Goal: Information Seeking & Learning: Learn about a topic

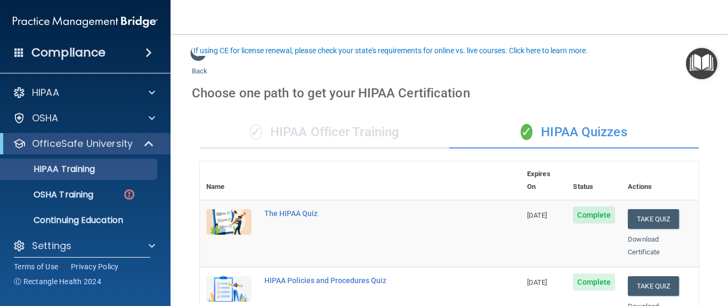
scroll to position [58, 0]
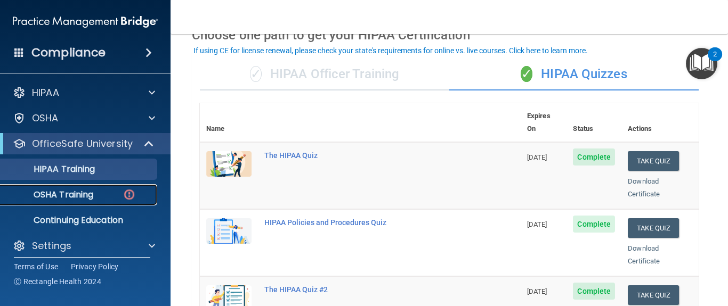
click at [66, 192] on p "OSHA Training" at bounding box center [50, 195] width 86 height 11
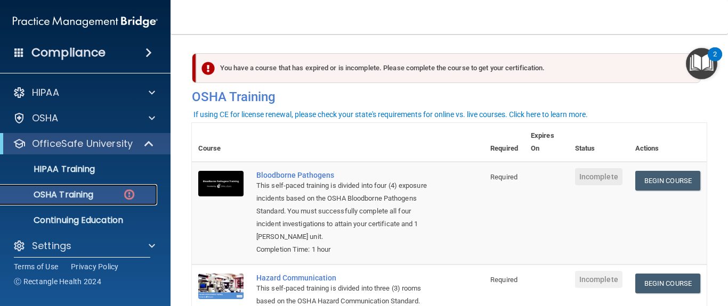
scroll to position [8, 0]
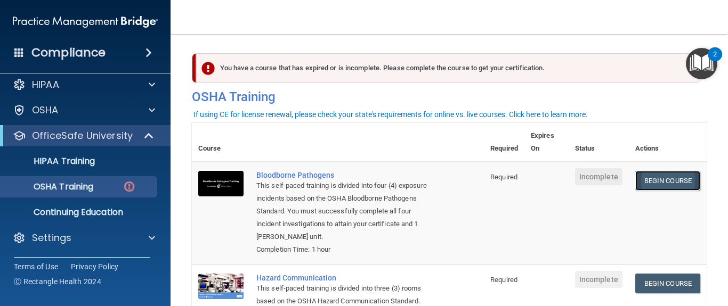
click at [644, 179] on link "Begin Course" at bounding box center [667, 181] width 65 height 20
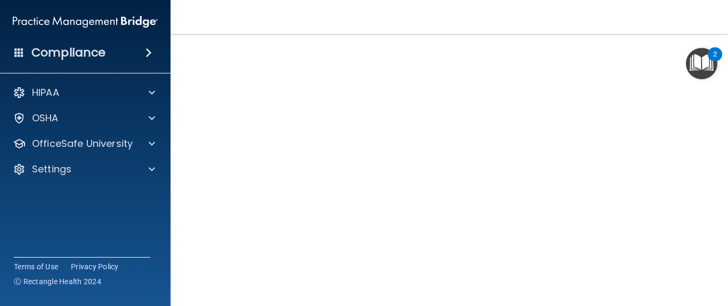
scroll to position [70, 0]
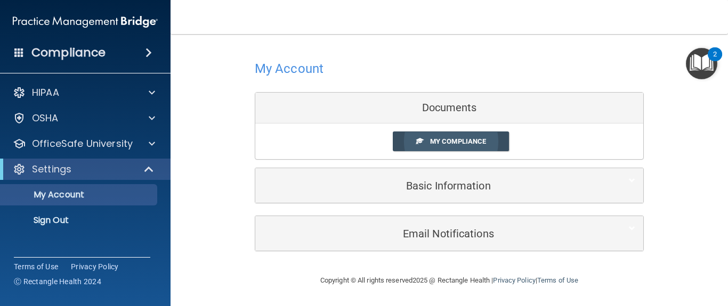
click at [473, 138] on span "My Compliance" at bounding box center [458, 141] width 56 height 8
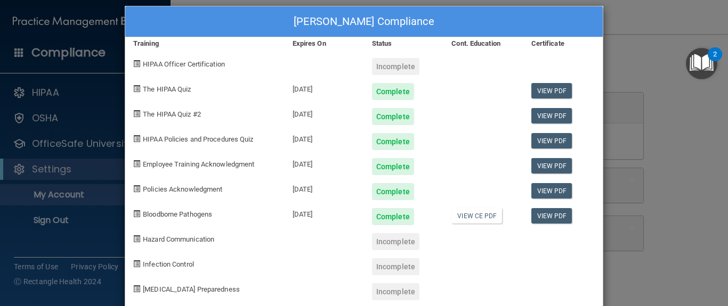
scroll to position [30, 0]
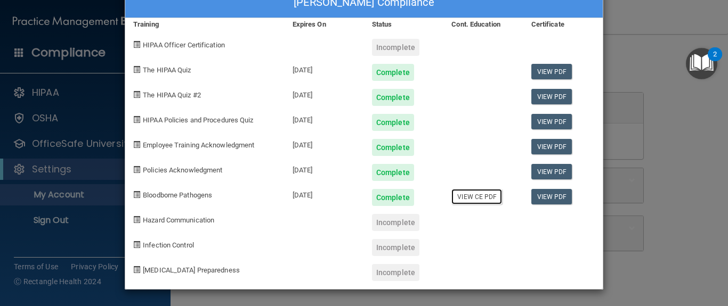
click at [473, 195] on link "View CE PDF" at bounding box center [476, 196] width 51 height 15
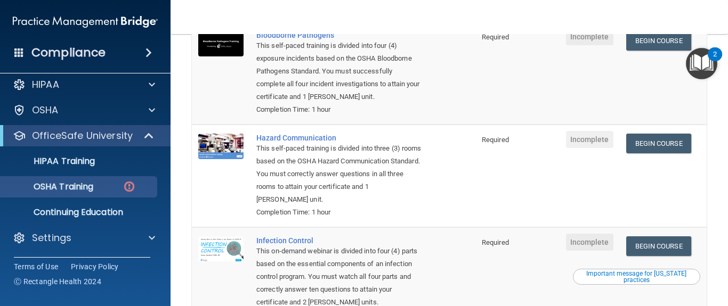
scroll to position [140, 0]
click at [93, 186] on p "OSHA Training" at bounding box center [50, 187] width 86 height 11
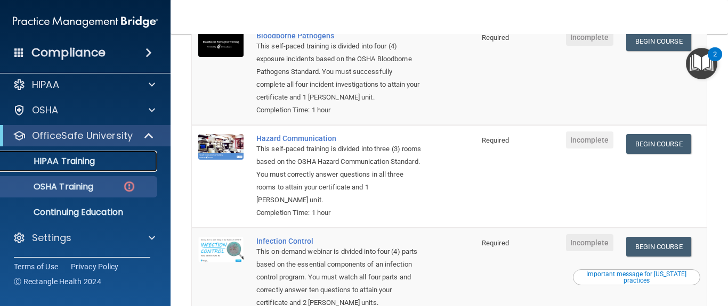
click at [86, 161] on p "HIPAA Training" at bounding box center [51, 161] width 88 height 11
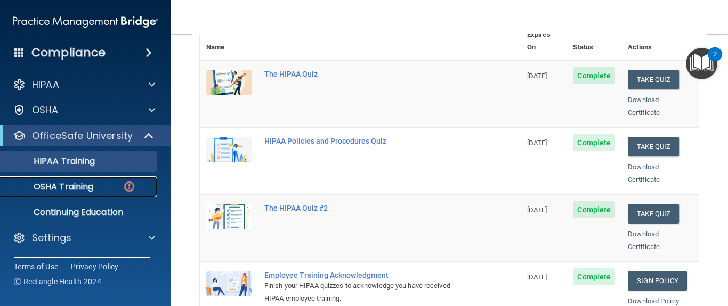
click at [79, 188] on p "OSHA Training" at bounding box center [50, 187] width 86 height 11
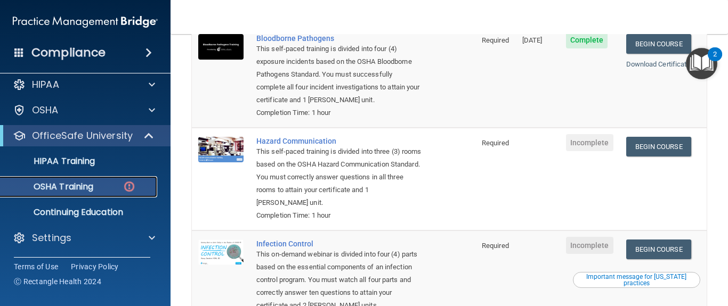
scroll to position [133, 0]
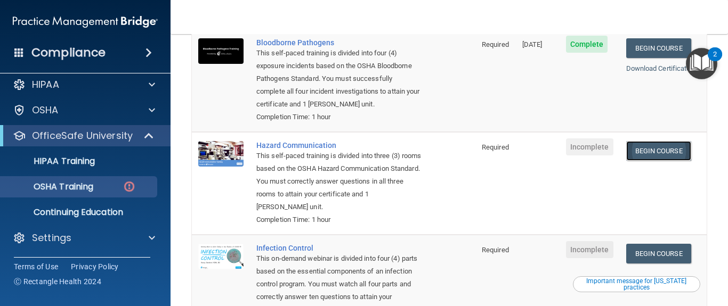
click at [652, 148] on link "Begin Course" at bounding box center [658, 151] width 65 height 20
click at [82, 157] on p "HIPAA Training" at bounding box center [51, 161] width 88 height 11
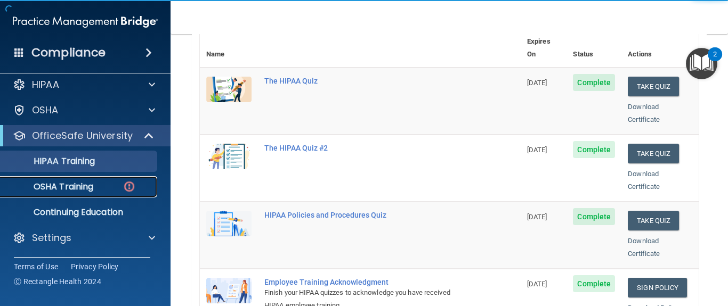
click at [77, 185] on p "OSHA Training" at bounding box center [50, 187] width 86 height 11
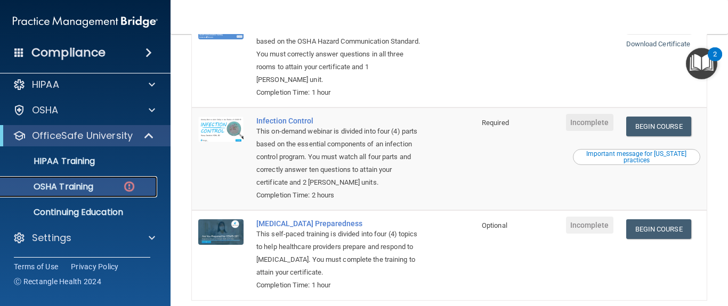
scroll to position [261, 0]
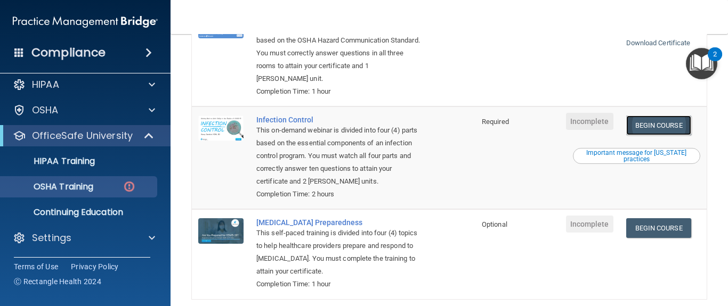
click at [662, 126] on link "Begin Course" at bounding box center [658, 126] width 65 height 20
click at [72, 182] on p "OSHA Training" at bounding box center [50, 187] width 86 height 11
click at [70, 162] on p "HIPAA Training" at bounding box center [51, 161] width 88 height 11
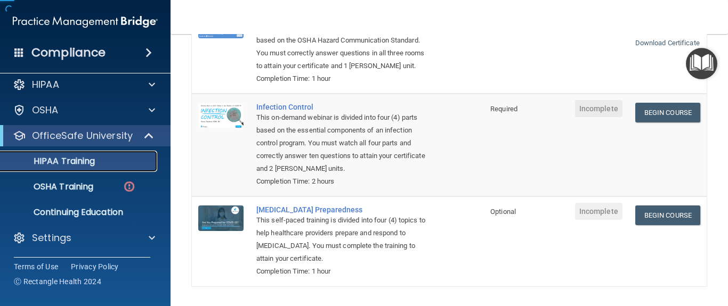
scroll to position [248, 0]
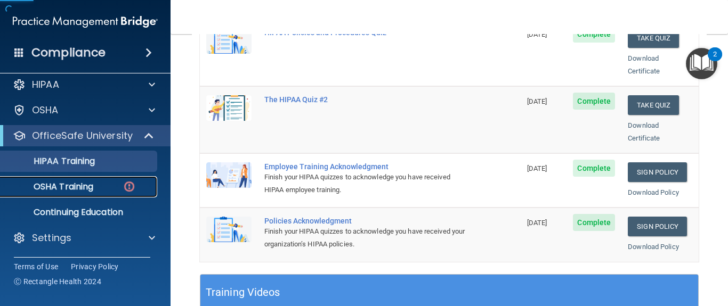
click at [72, 189] on p "OSHA Training" at bounding box center [50, 187] width 86 height 11
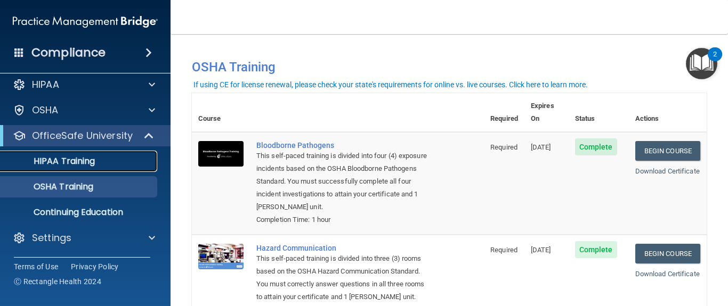
click at [87, 161] on p "HIPAA Training" at bounding box center [51, 161] width 88 height 11
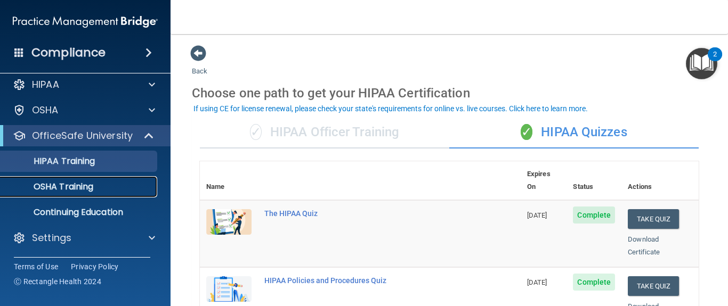
click at [82, 186] on p "OSHA Training" at bounding box center [50, 187] width 86 height 11
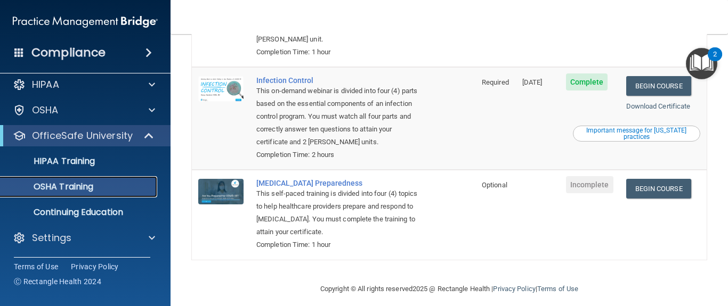
scroll to position [282, 0]
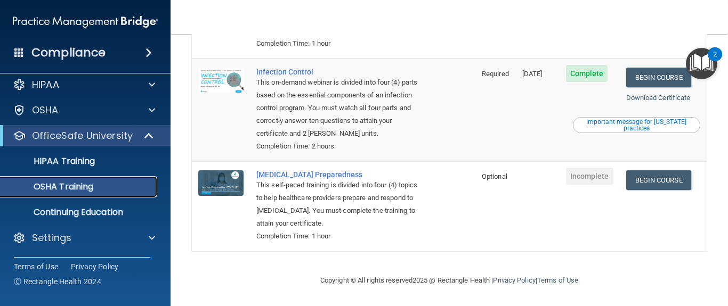
click at [70, 188] on p "OSHA Training" at bounding box center [50, 187] width 86 height 11
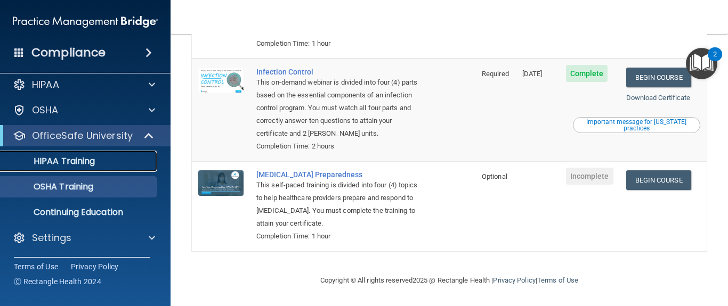
click at [93, 163] on p "HIPAA Training" at bounding box center [51, 161] width 88 height 11
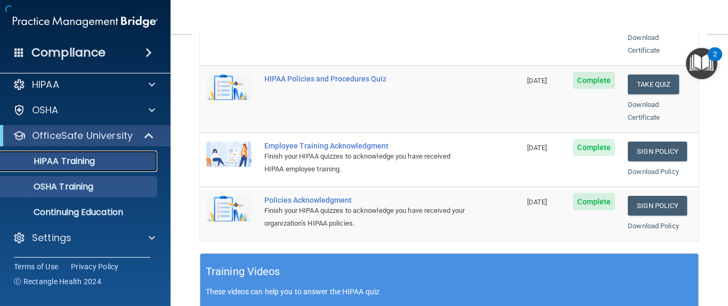
scroll to position [534, 0]
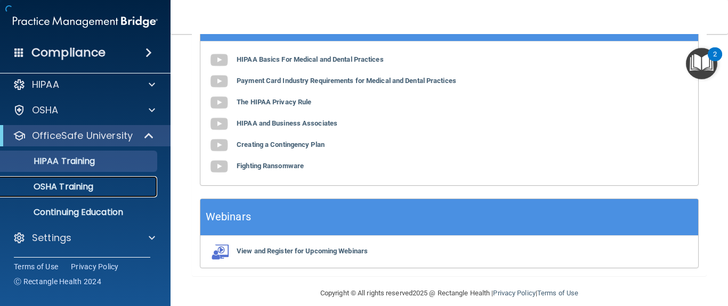
click at [77, 182] on p "OSHA Training" at bounding box center [50, 187] width 86 height 11
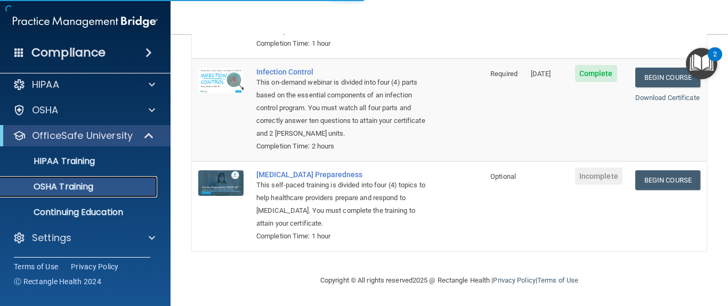
scroll to position [282, 0]
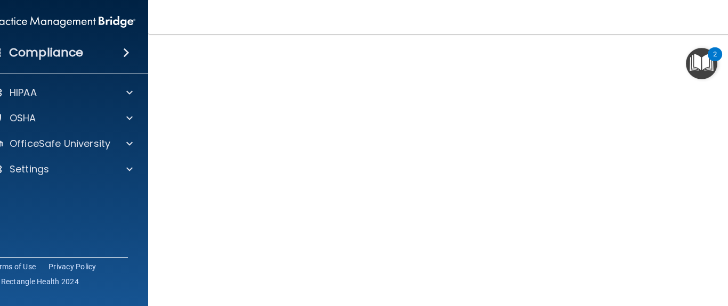
scroll to position [67, 0]
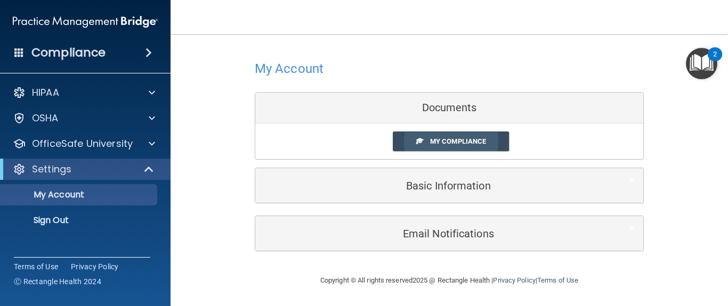
click at [434, 142] on span "My Compliance" at bounding box center [458, 141] width 56 height 8
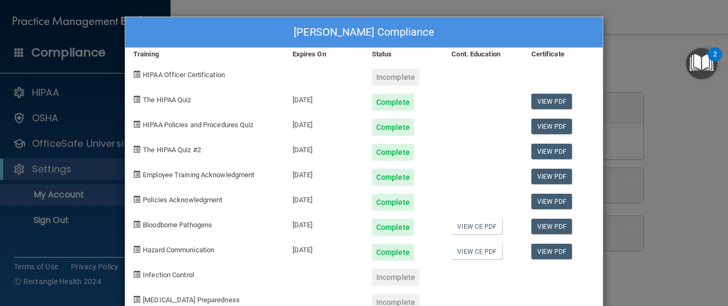
scroll to position [30, 0]
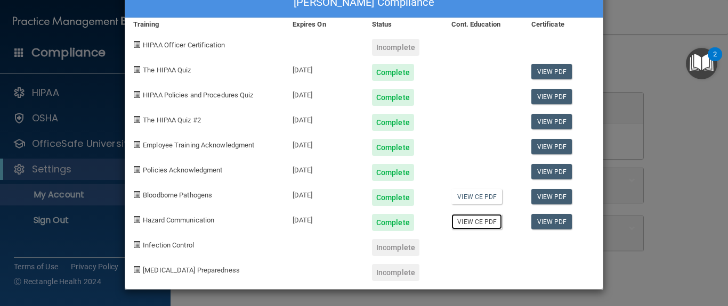
click at [469, 221] on link "View CE PDF" at bounding box center [476, 221] width 51 height 15
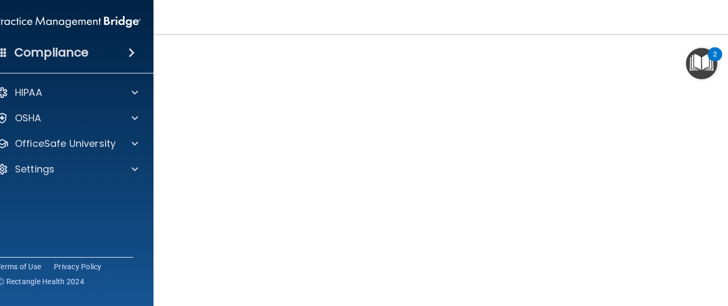
scroll to position [76, 0]
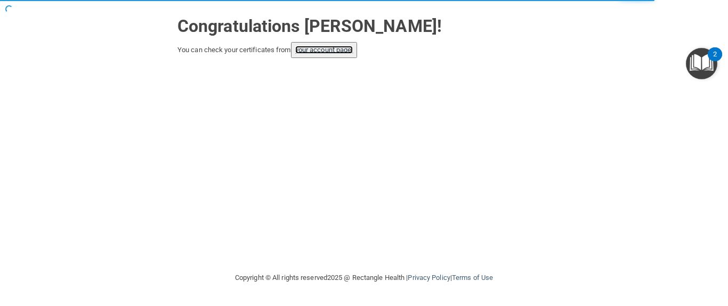
click at [339, 49] on link "your account page!" at bounding box center [324, 50] width 58 height 8
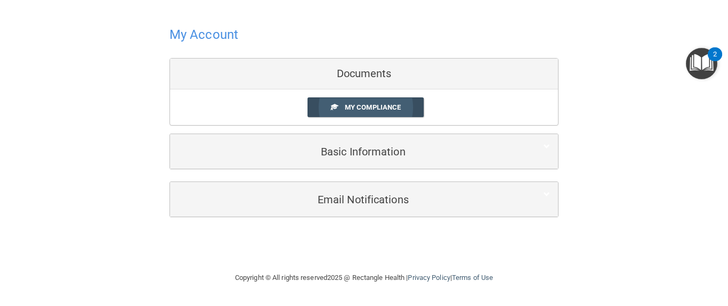
click at [360, 107] on span "My Compliance" at bounding box center [373, 107] width 56 height 8
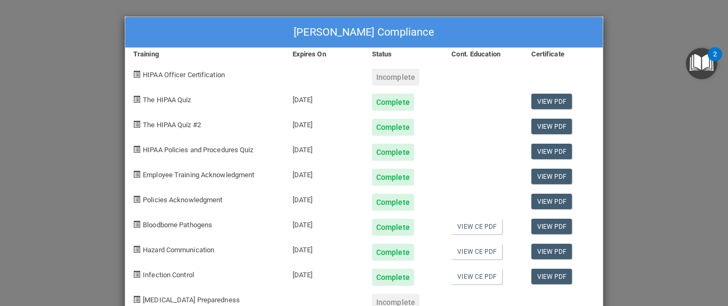
scroll to position [30, 0]
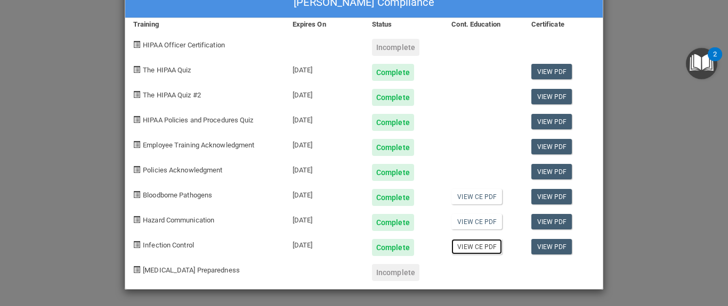
click at [477, 245] on link "View CE PDF" at bounding box center [476, 246] width 51 height 15
